Goal: Task Accomplishment & Management: Use online tool/utility

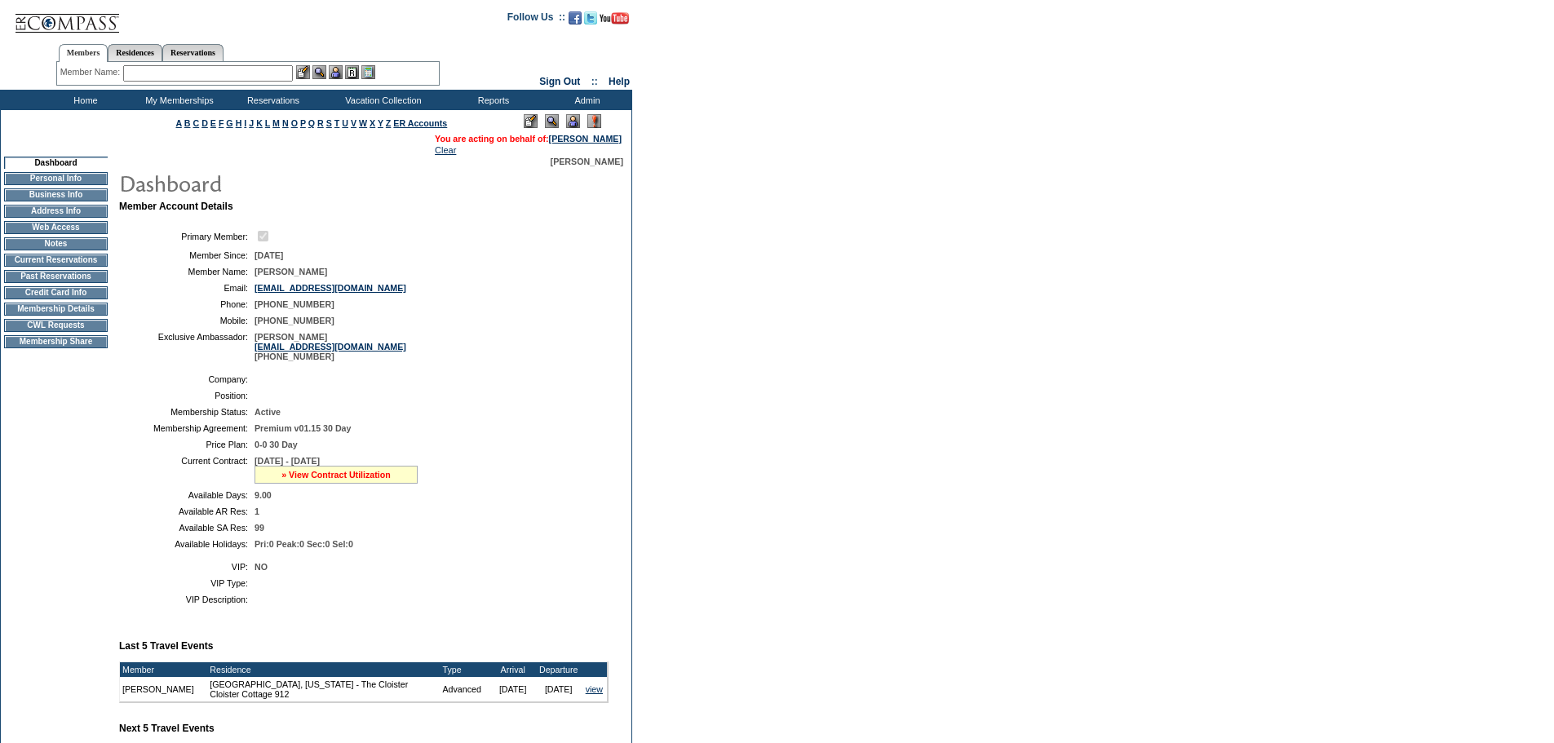
click at [345, 480] on link "» View Contract Utilization" at bounding box center [335, 475] width 109 height 10
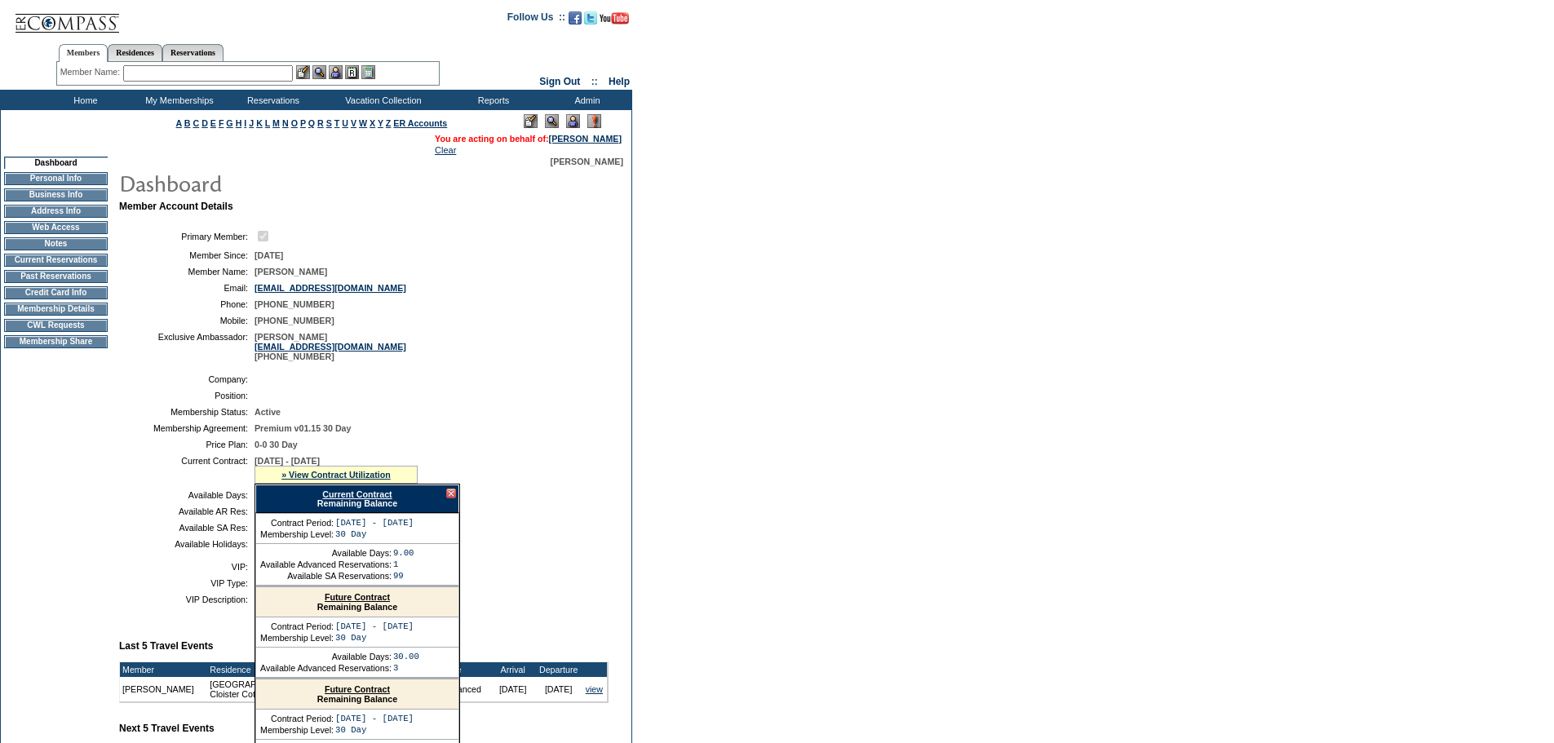
click at [361, 499] on link "Current Contract" at bounding box center [356, 494] width 69 height 10
click at [224, 73] on input "text" at bounding box center [208, 73] width 170 height 16
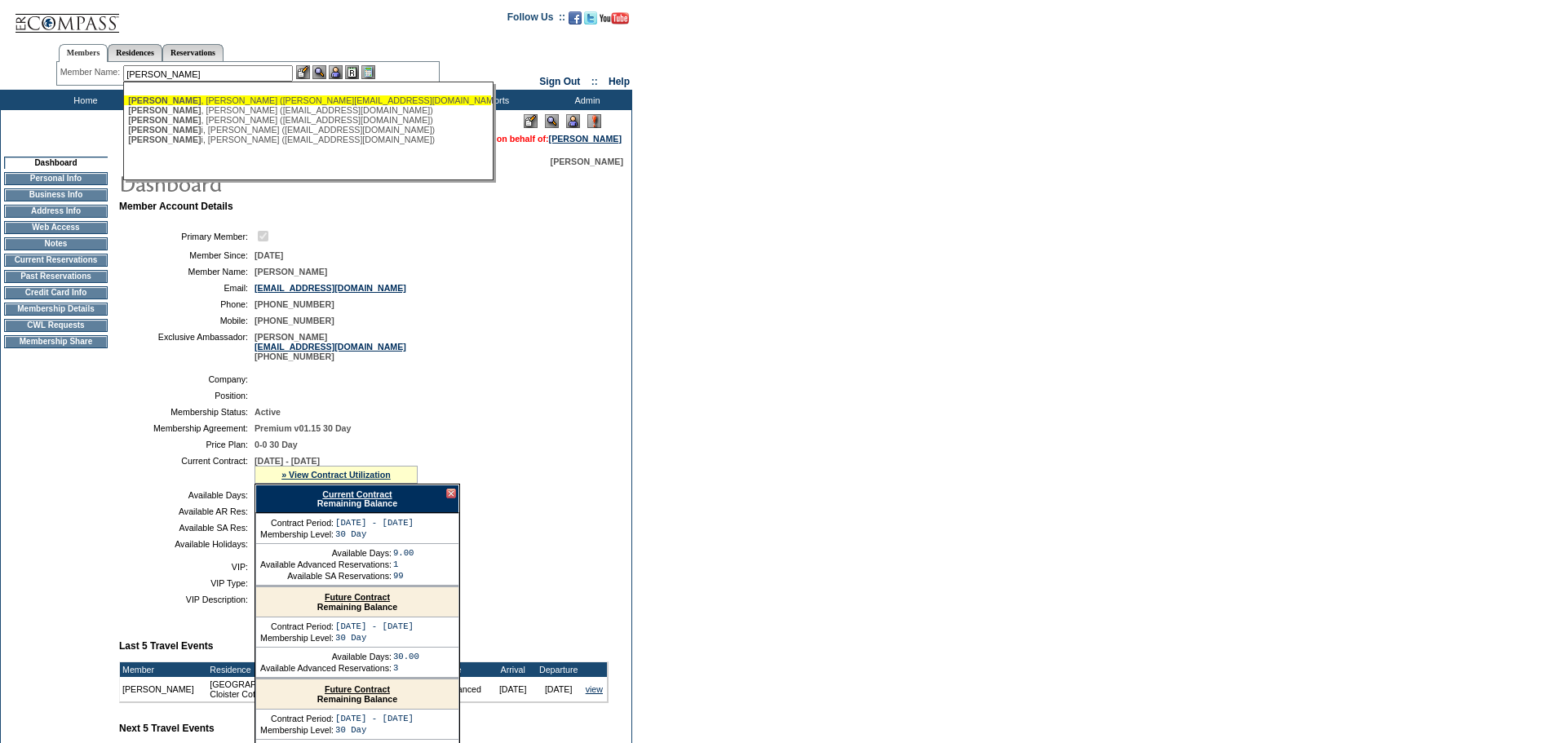
click at [222, 97] on div "[PERSON_NAME] ([PERSON_NAME][EMAIL_ADDRESS][DOMAIN_NAME])" at bounding box center [307, 100] width 359 height 10
type input "[PERSON_NAME] ([PERSON_NAME][EMAIL_ADDRESS][DOMAIN_NAME])"
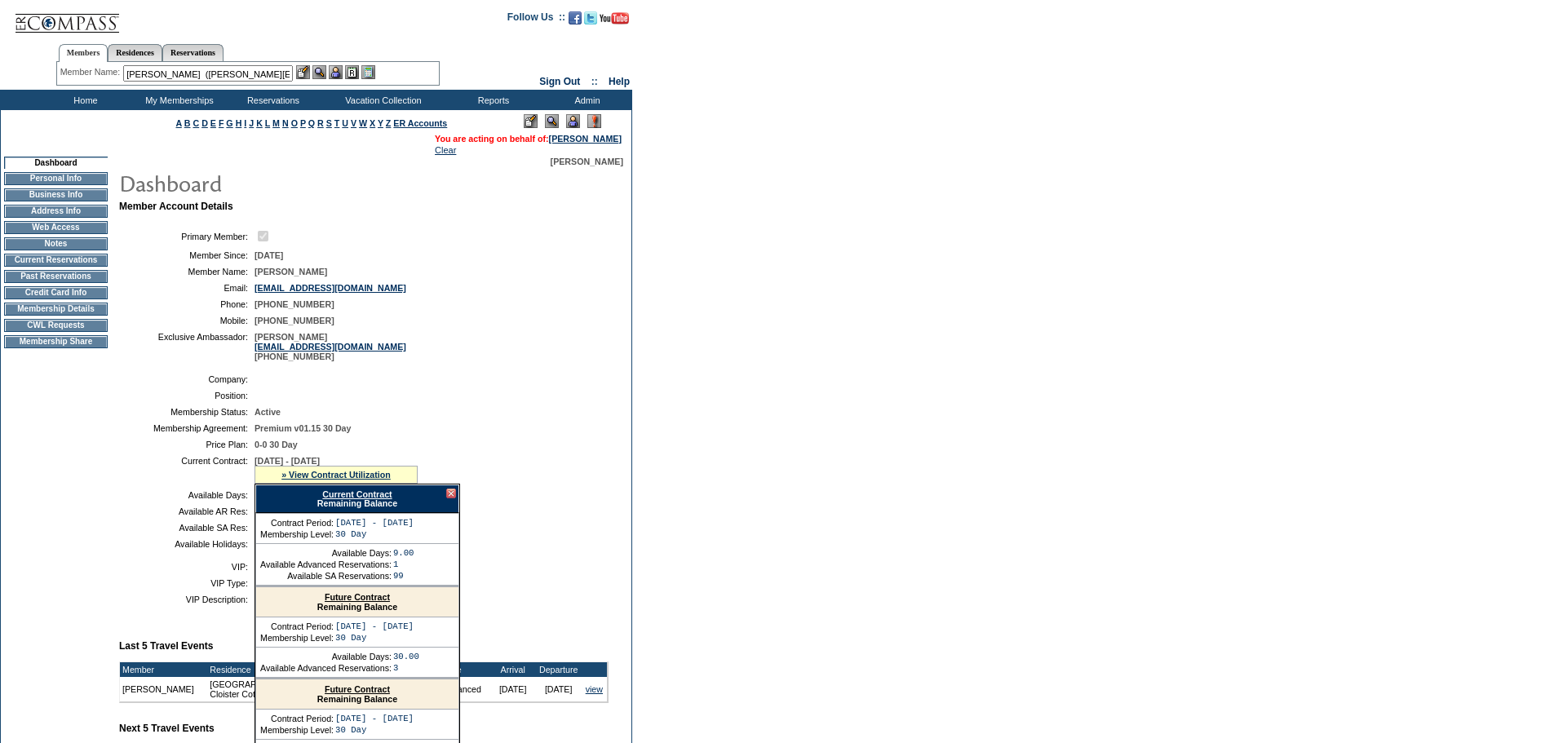
click at [338, 69] on img at bounding box center [336, 72] width 14 height 14
click at [326, 73] on img at bounding box center [319, 72] width 14 height 14
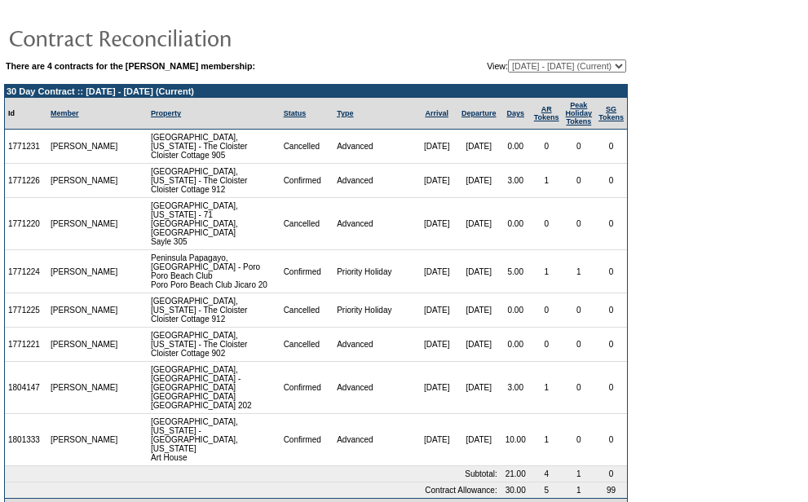
scroll to position [42, 0]
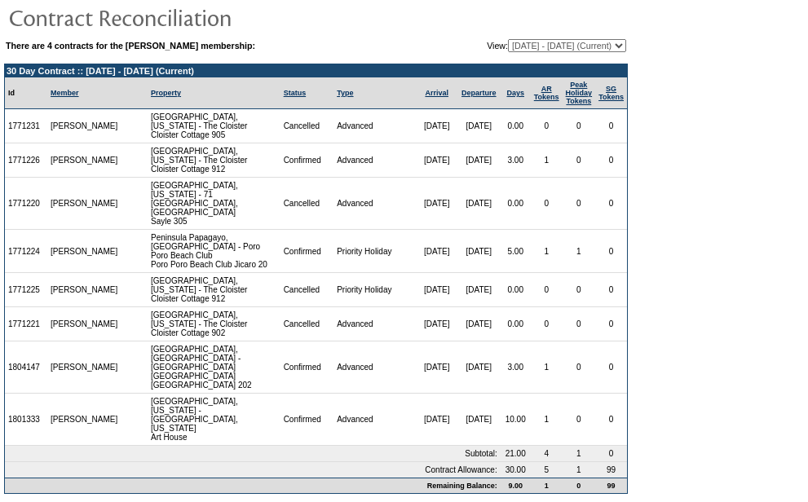
click at [558, 46] on select "03/28/25 - 07/31/26 (Current) 08/01/26 - 07/31/27 08/01/27 - 07/31/28 08/01/28 …" at bounding box center [567, 45] width 118 height 13
select select "161917"
click at [508, 40] on select "03/28/25 - 07/31/26 (Current) 08/01/26 - 07/31/27 08/01/27 - 07/31/28 08/01/28 …" at bounding box center [567, 45] width 118 height 13
